Goal: Check status: Check status

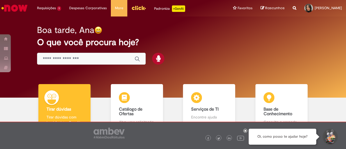
scroll to position [27, 0]
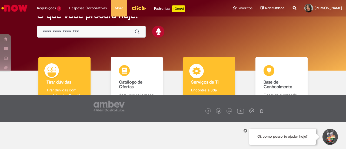
click at [199, 64] on img at bounding box center [196, 72] width 16 height 16
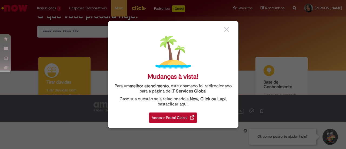
click at [227, 28] on img at bounding box center [226, 29] width 5 height 5
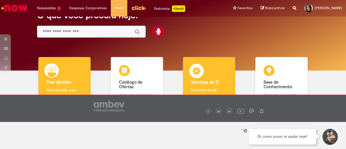
click at [187, 83] on div "Serviços de TI Serviços de TI Encontre ajuda" at bounding box center [209, 80] width 52 height 47
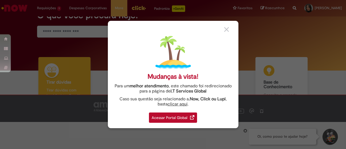
click at [98, 36] on div "Mudanças à vista! Para um melhor atendimento , este chamado foi redirecionado p…" at bounding box center [173, 74] width 346 height 149
click at [53, 11] on div "Mudanças à vista! Para um melhor atendimento , este chamado foi redirecionado p…" at bounding box center [173, 74] width 346 height 149
click at [223, 28] on div "Mudanças à vista! Para um melhor atendimento , este chamado foi redirecionado p…" at bounding box center [173, 74] width 130 height 107
click at [228, 29] on img at bounding box center [226, 29] width 5 height 5
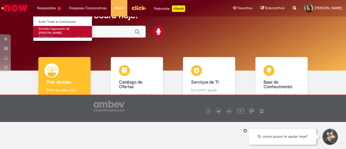
click at [52, 35] on span "4h atrás 4 horas atrás R13451600" at bounding box center [63, 37] width 49 height 4
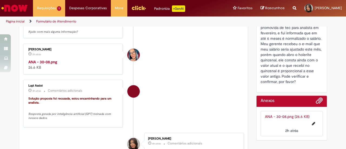
scroll to position [243, 0]
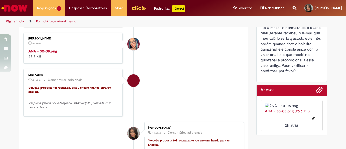
click at [95, 48] on img "Histórico de tíquete" at bounding box center [73, 48] width 90 height 0
click at [18, 23] on link "Página inicial" at bounding box center [15, 21] width 19 height 4
